Goal: Find specific page/section: Find specific page/section

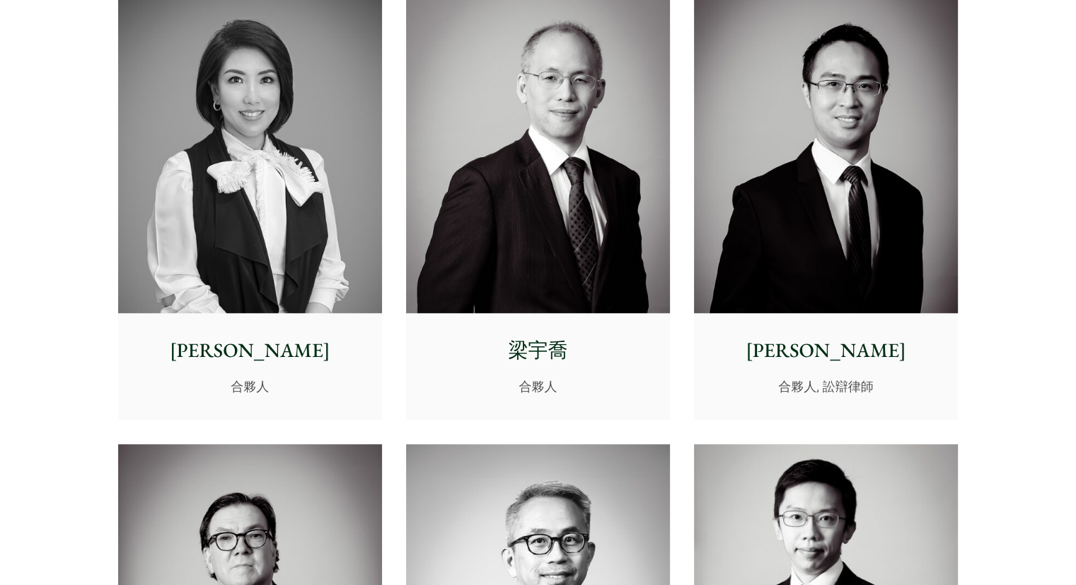
scroll to position [1345, 0]
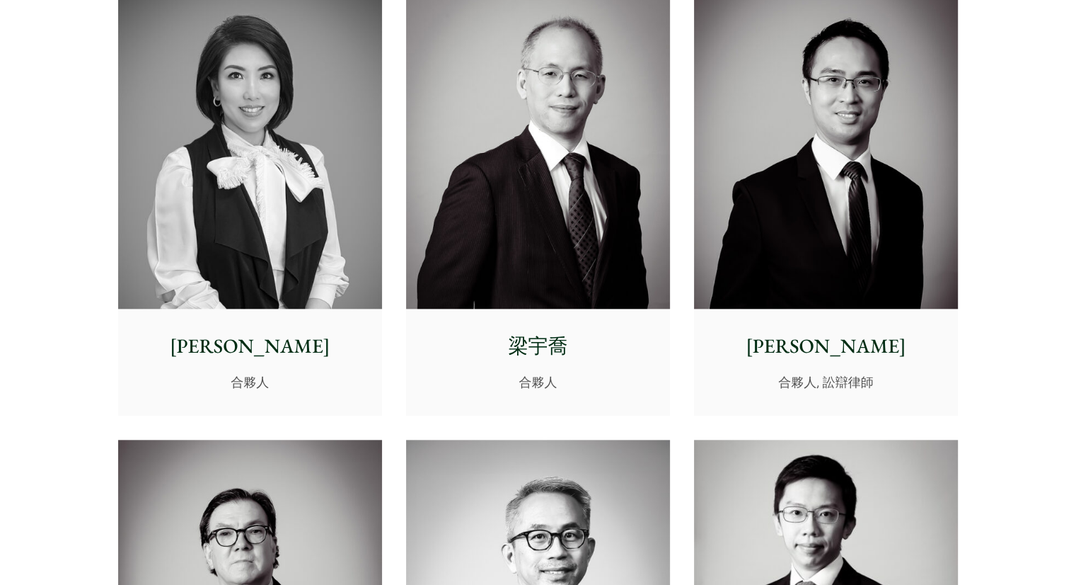
click at [815, 350] on p "黃世傑" at bounding box center [826, 346] width 241 height 30
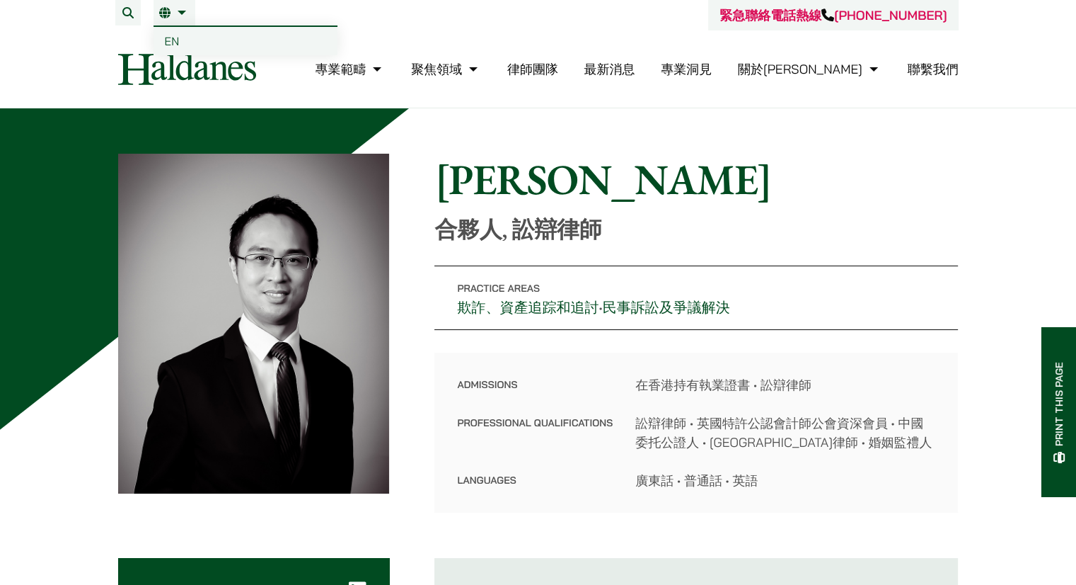
click at [173, 9] on link "繁" at bounding box center [174, 12] width 30 height 11
click at [176, 45] on span "EN" at bounding box center [172, 41] width 15 height 14
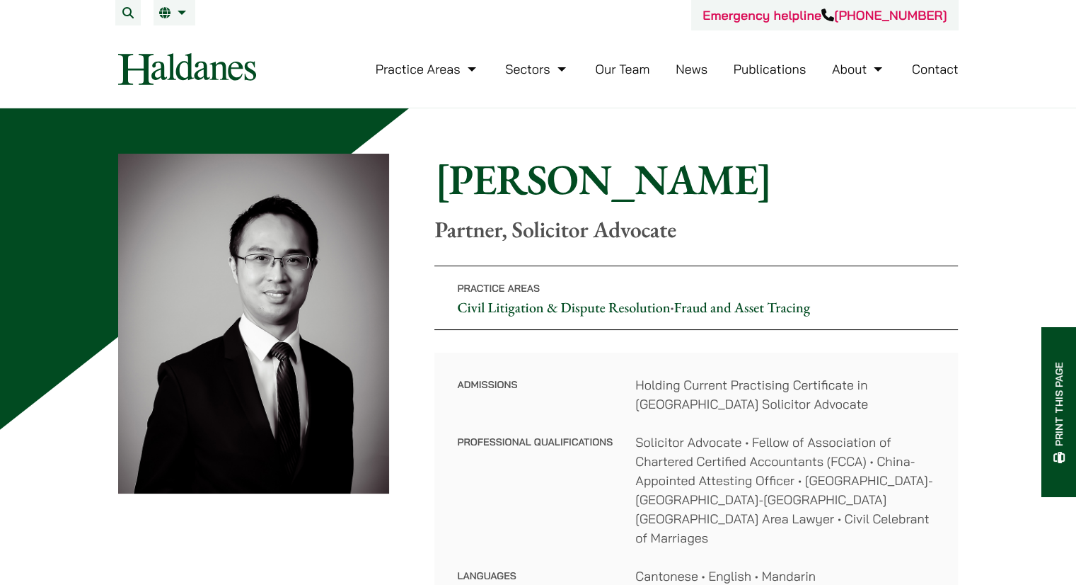
click at [630, 66] on link "Our Team" at bounding box center [622, 69] width 54 height 16
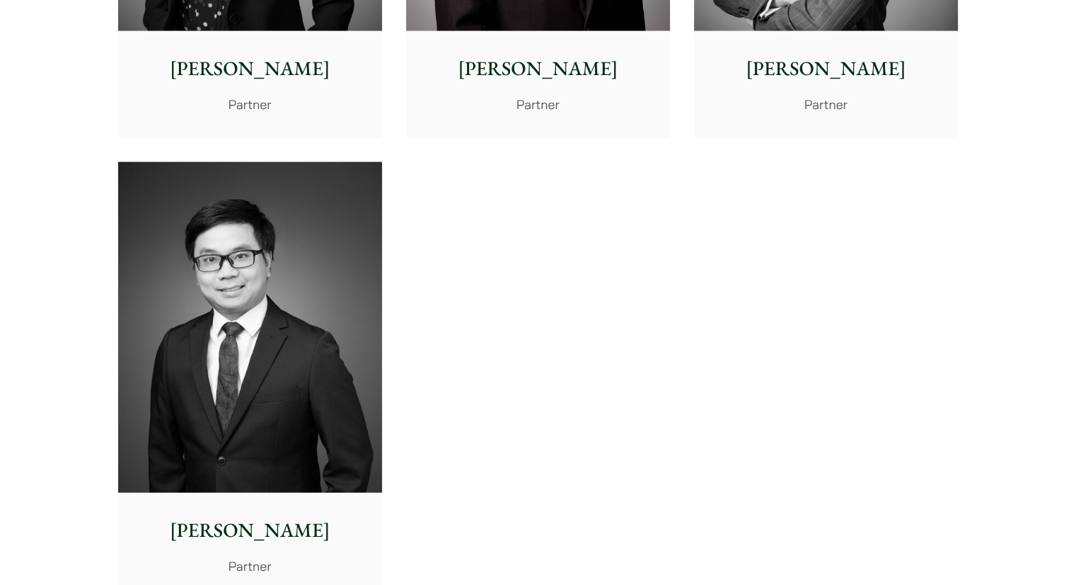
scroll to position [3043, 0]
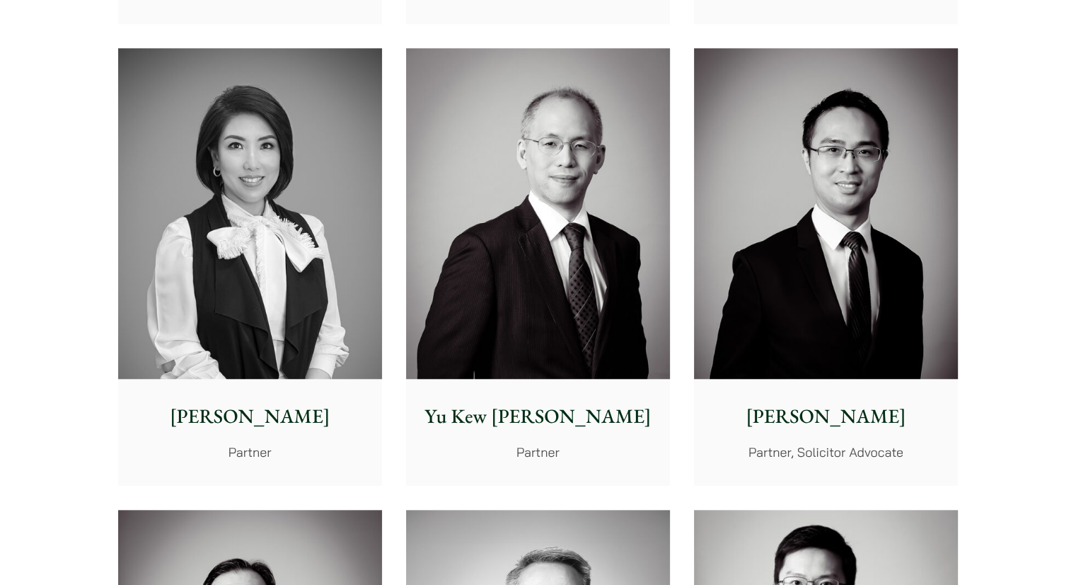
scroll to position [1274, 0]
click at [779, 205] on img at bounding box center [826, 214] width 264 height 331
